Goal: Communication & Community: Participate in discussion

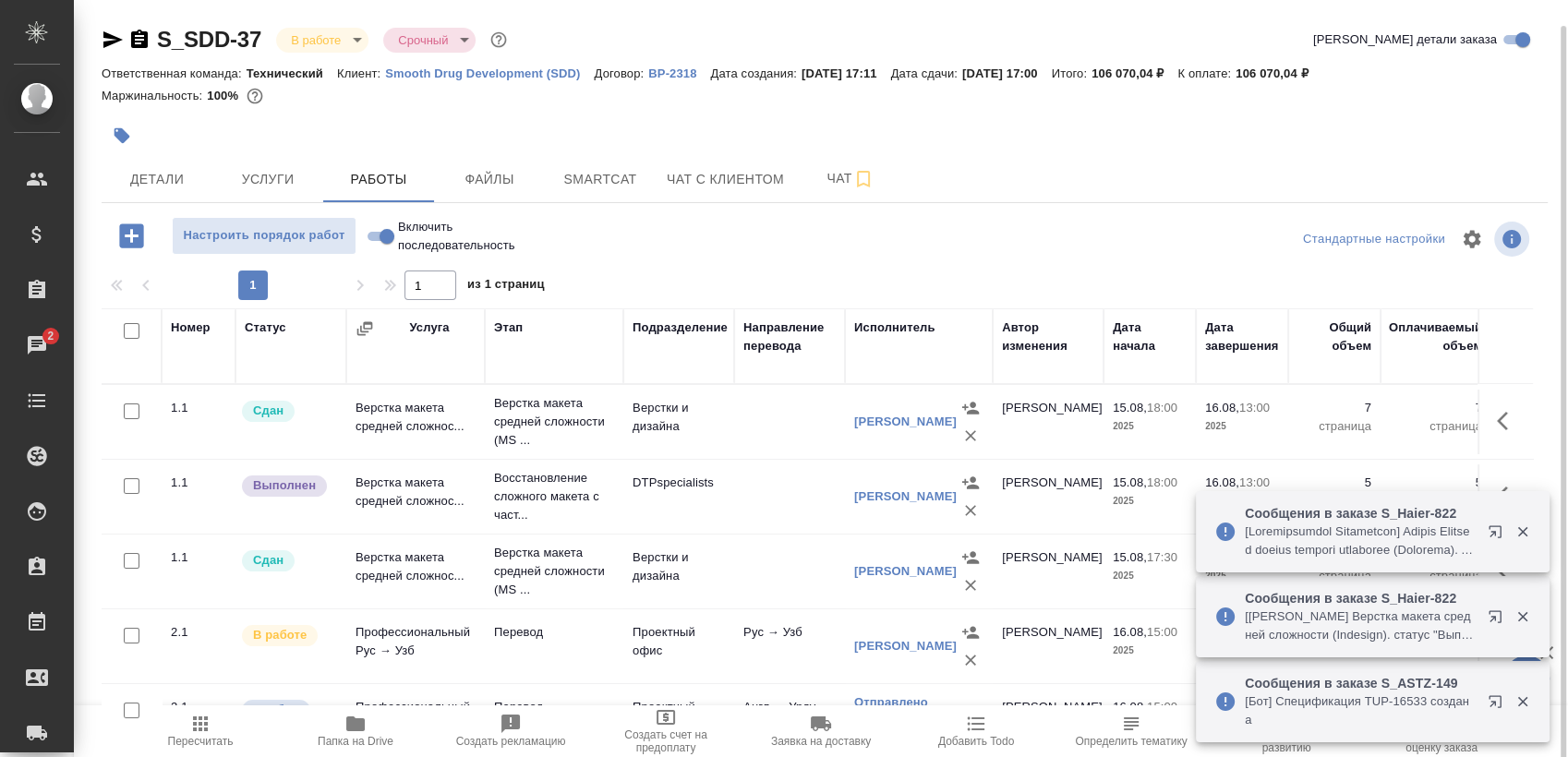
scroll to position [13, 0]
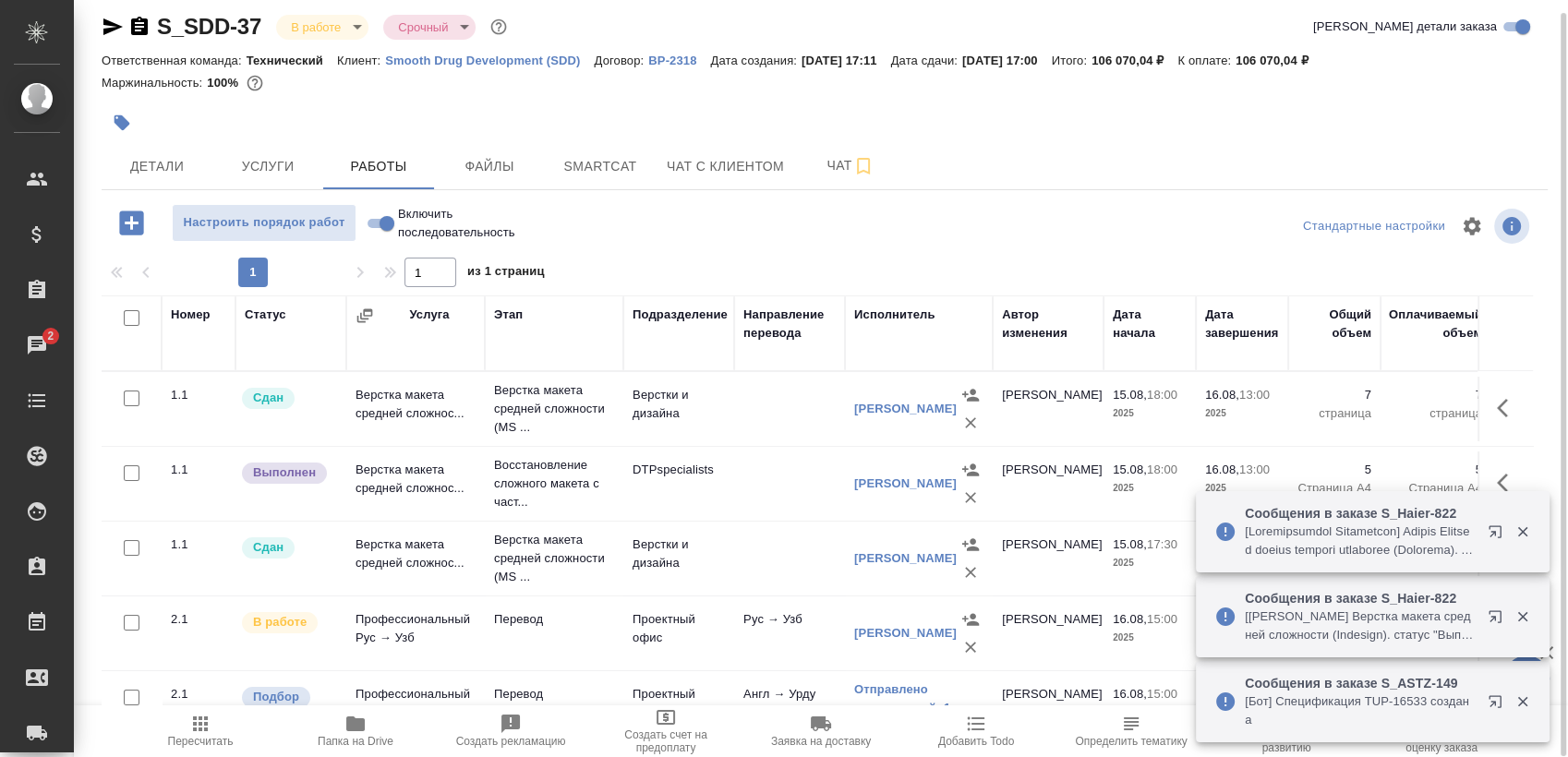
click at [608, 135] on div at bounding box center [583, 122] width 964 height 41
click at [600, 147] on button "Smartcat" at bounding box center [600, 166] width 111 height 46
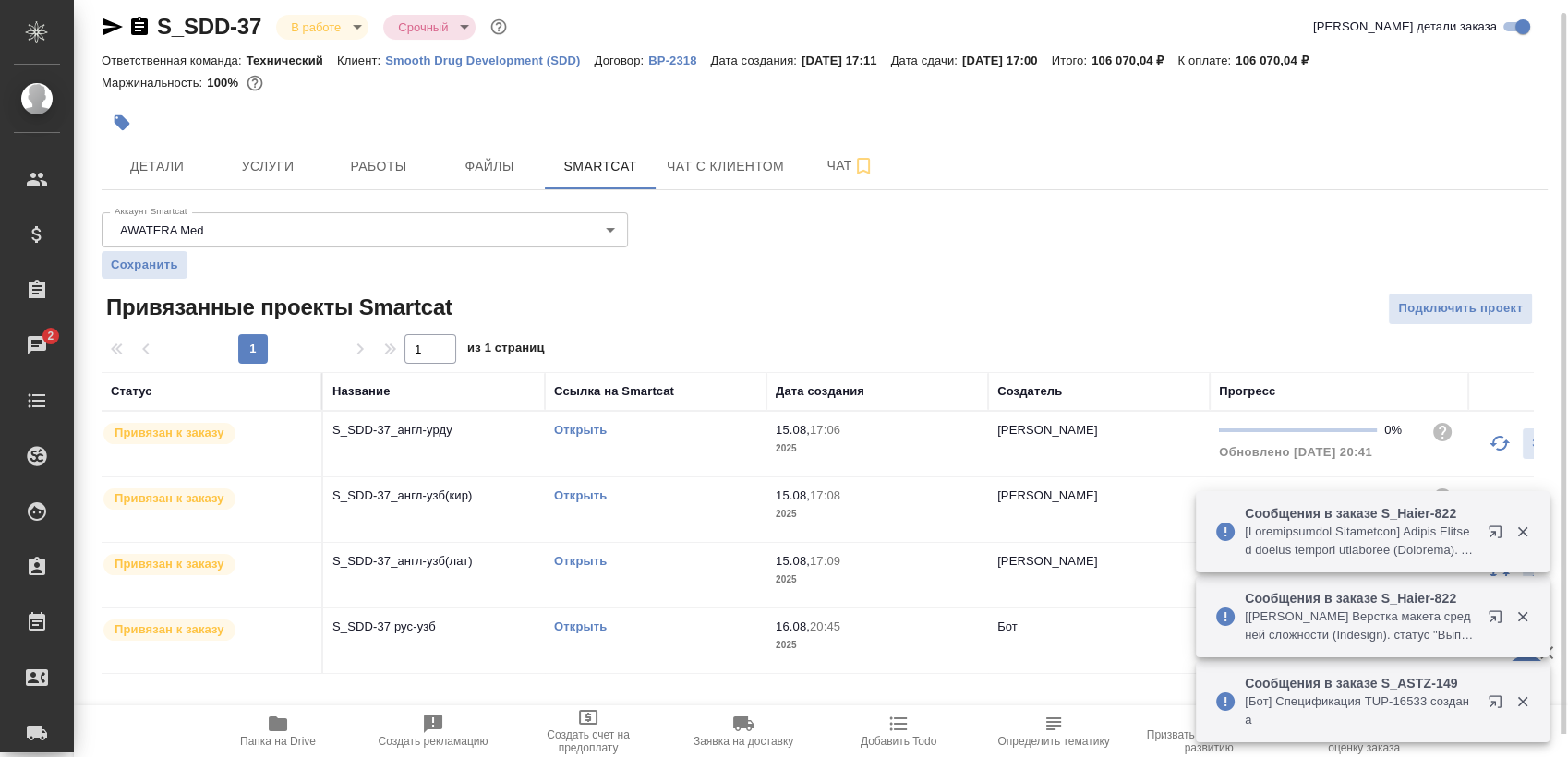
click at [576, 427] on link "Открыть" at bounding box center [580, 429] width 53 height 14
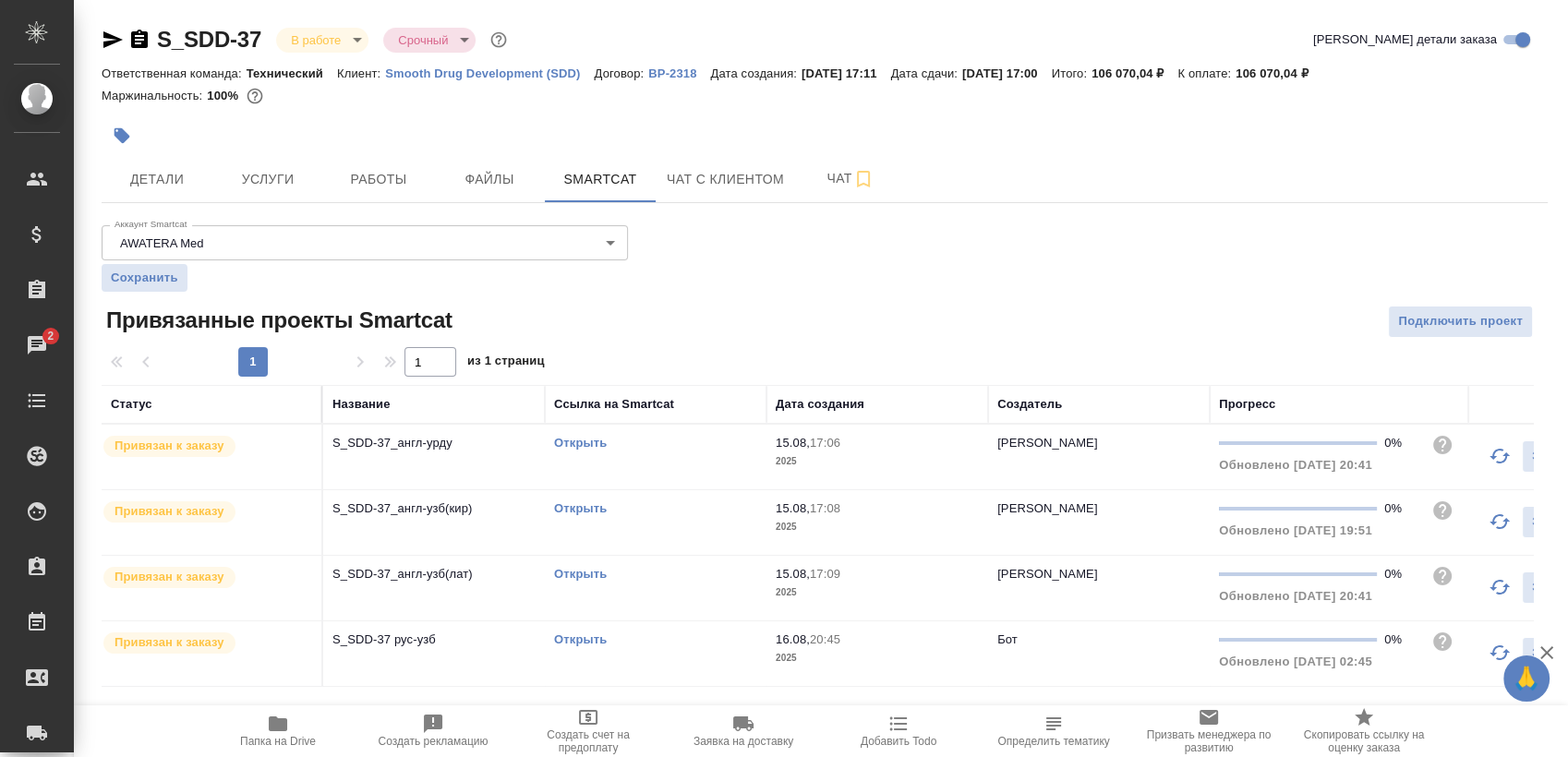
click at [577, 440] on link "Открыть" at bounding box center [580, 443] width 53 height 14
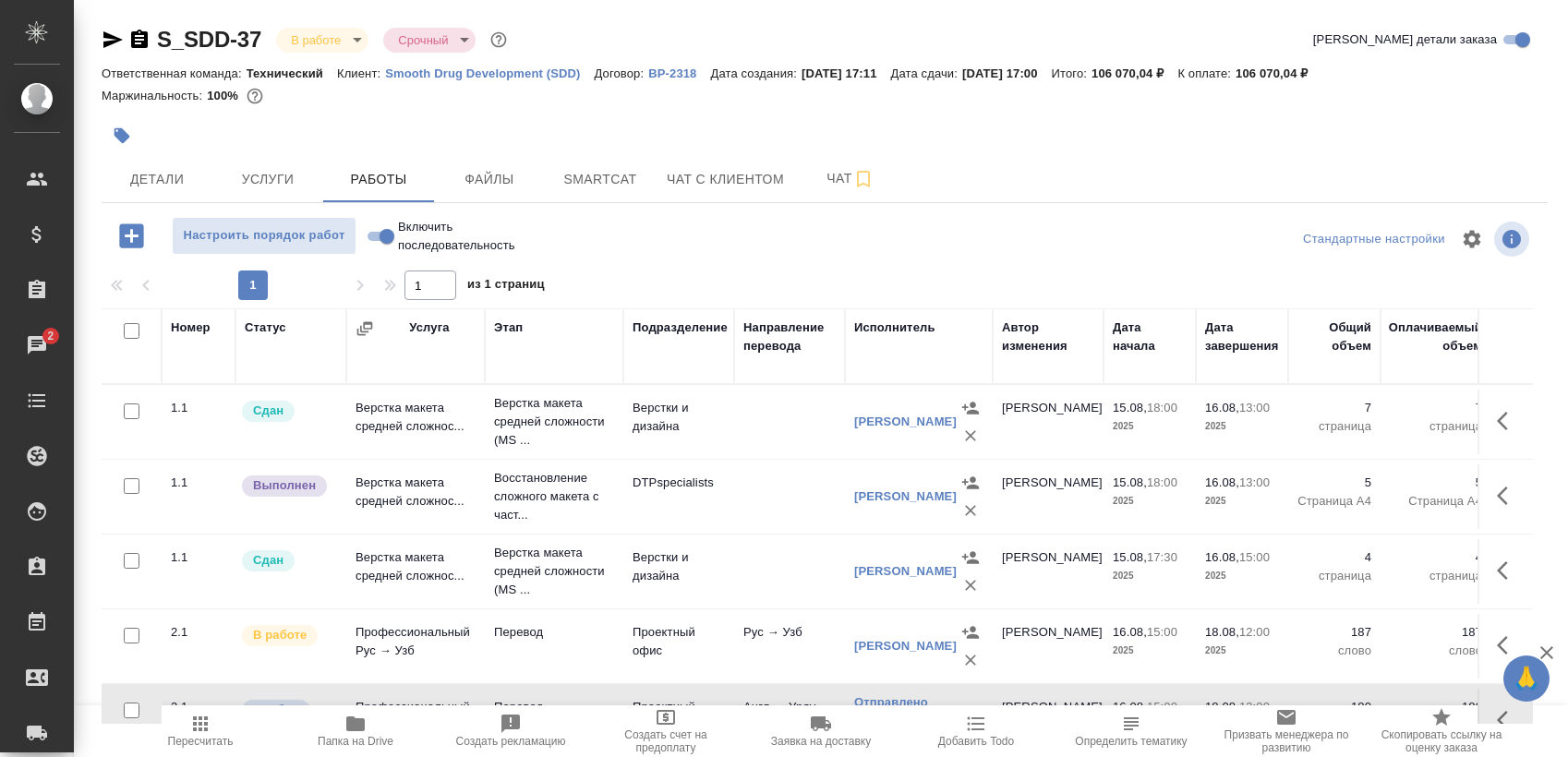
click at [37, 341] on div "Чаты" at bounding box center [14, 345] width 46 height 28
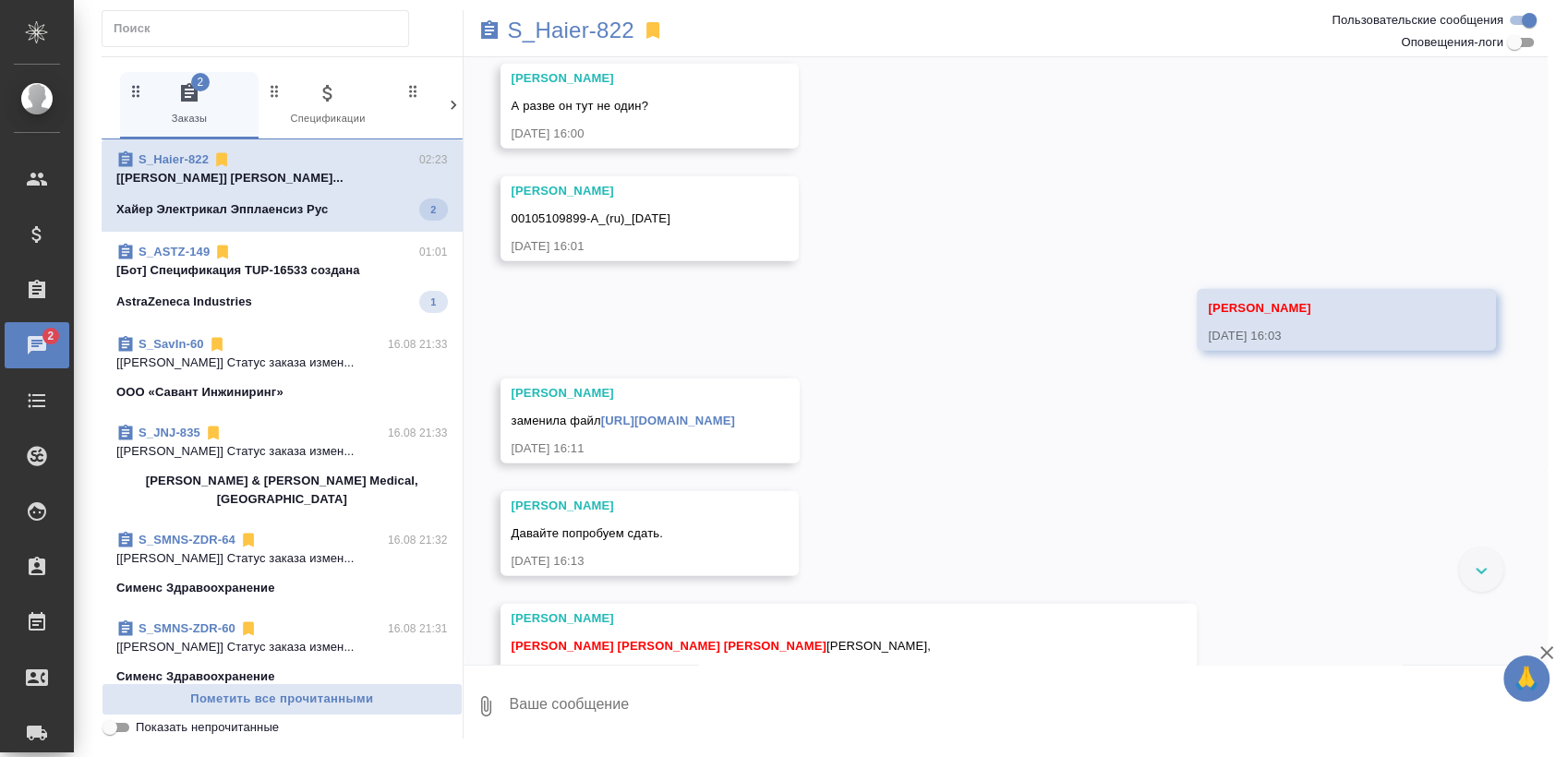
drag, startPoint x: 309, startPoint y: 255, endPoint x: 291, endPoint y: 214, distance: 44.8
click at [306, 253] on div "S_ASTZ-149 01:01" at bounding box center [283, 252] width 332 height 18
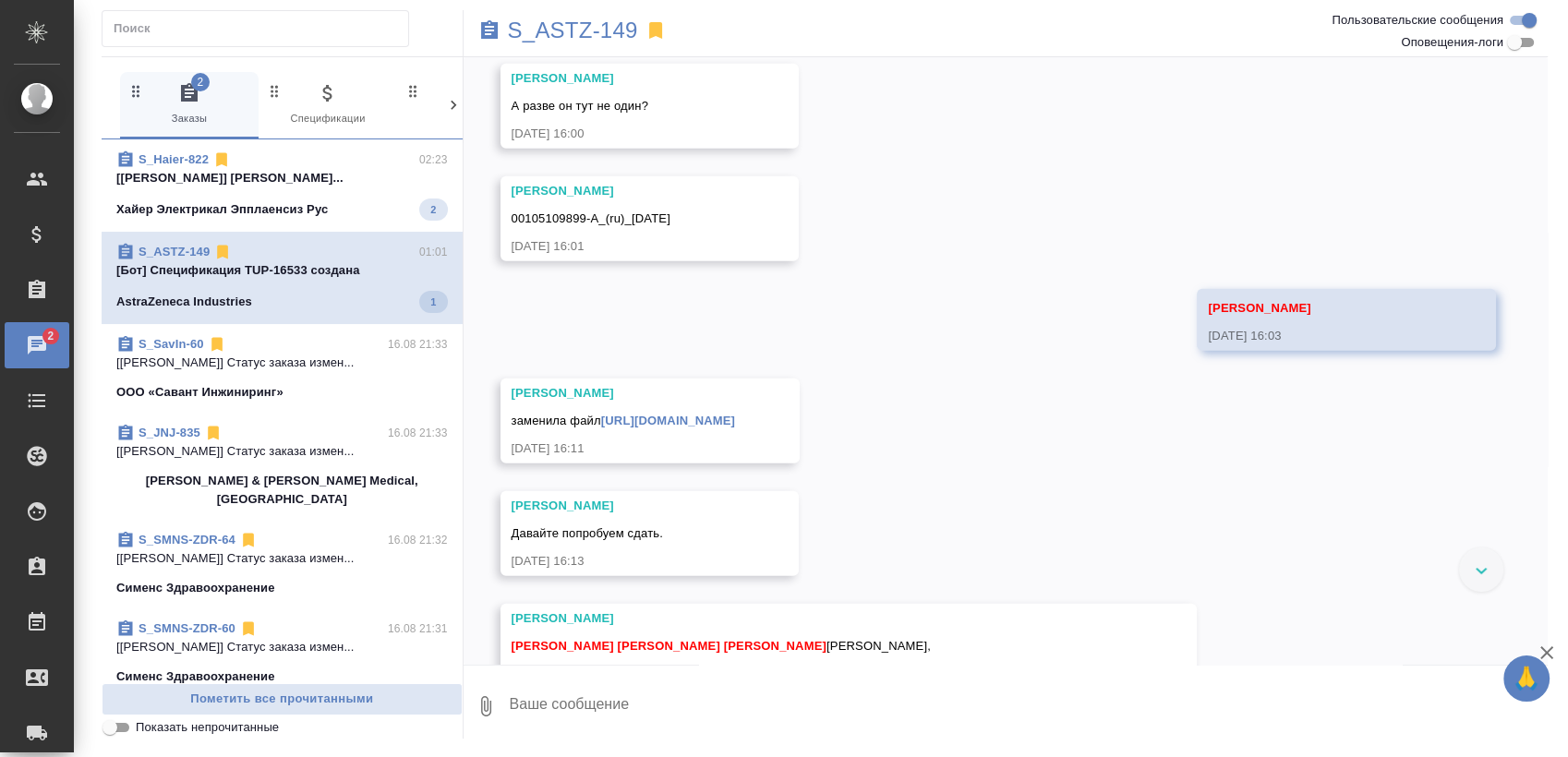
scroll to position [21346, 0]
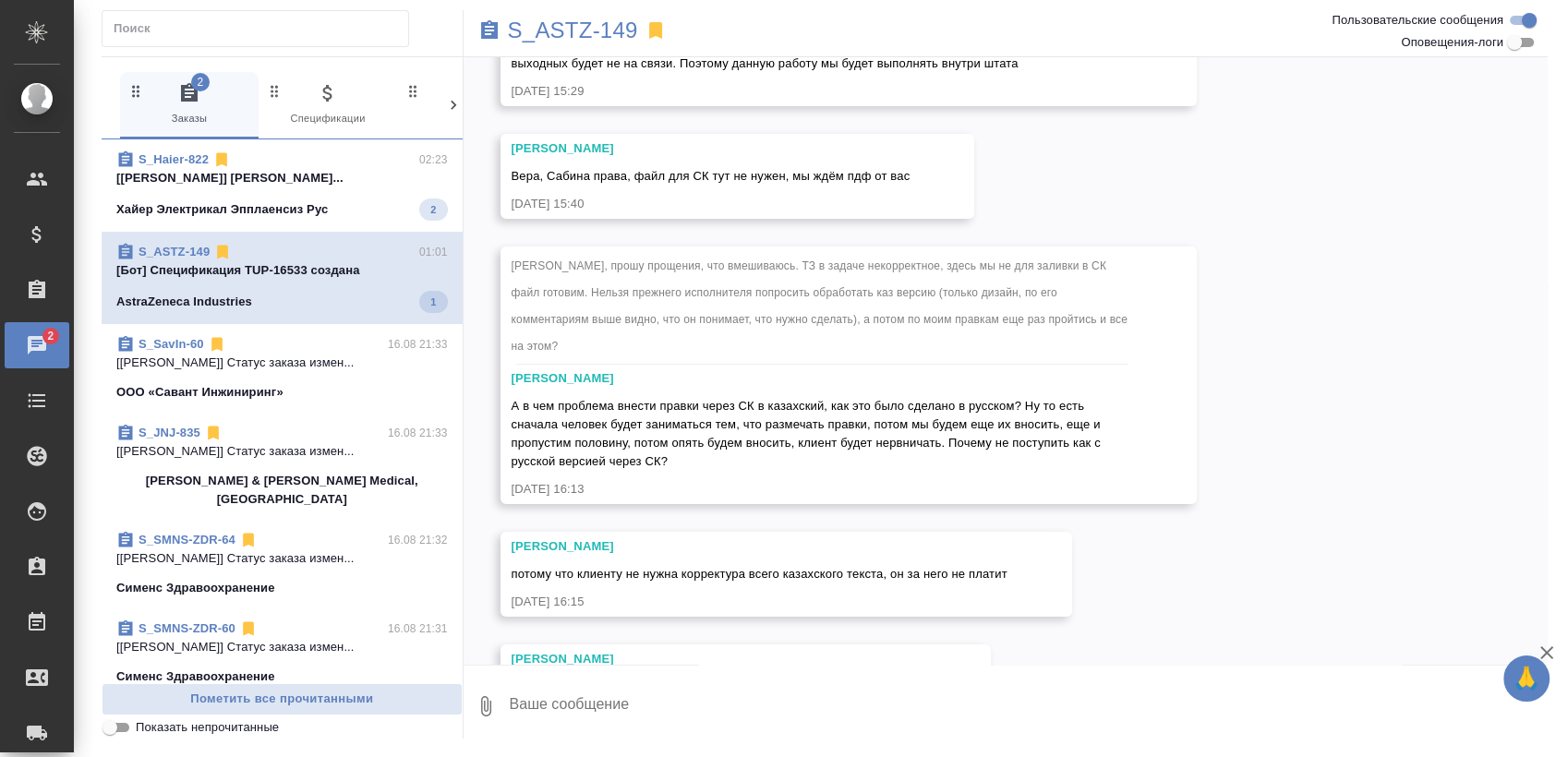
click at [295, 205] on p "Хайер Электрикал Эпплаенсиз Рус" at bounding box center [222, 209] width 211 height 18
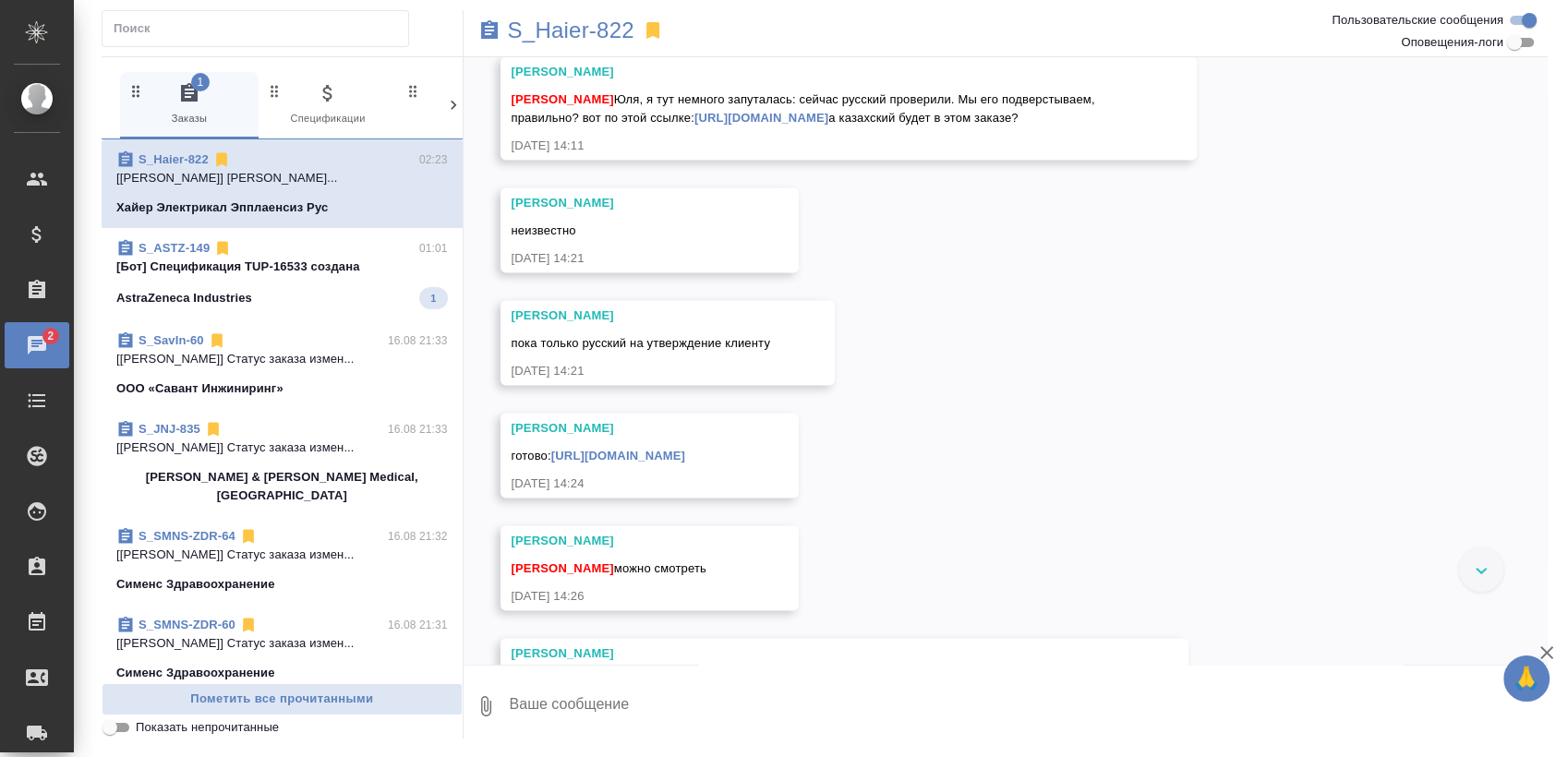
scroll to position [21492, 0]
